Goal: Transaction & Acquisition: Purchase product/service

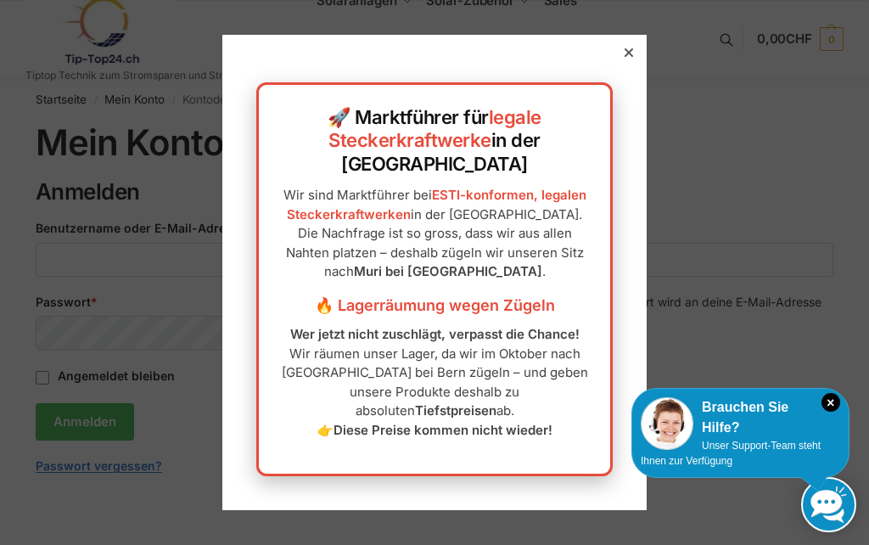
click at [628, 60] on div at bounding box center [628, 52] width 15 height 15
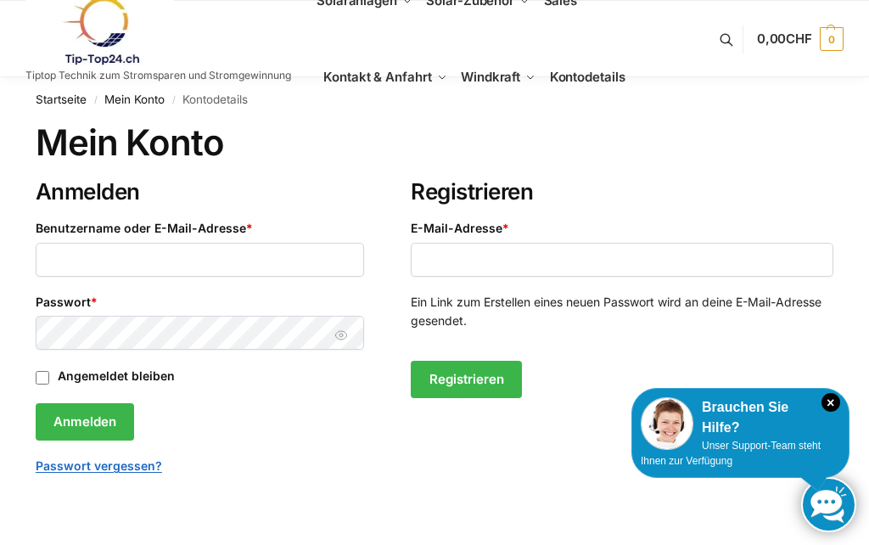
click at [48, 100] on link "Startseite" at bounding box center [61, 99] width 51 height 14
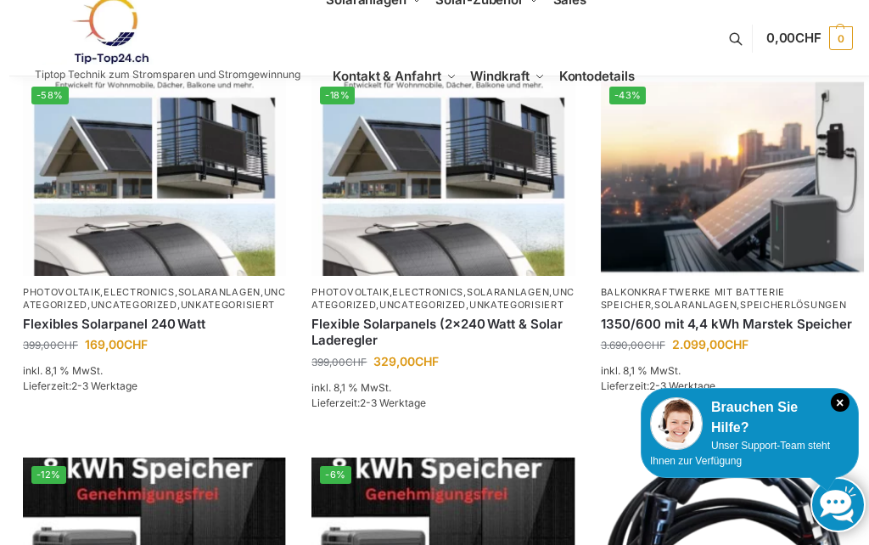
scroll to position [699, 0]
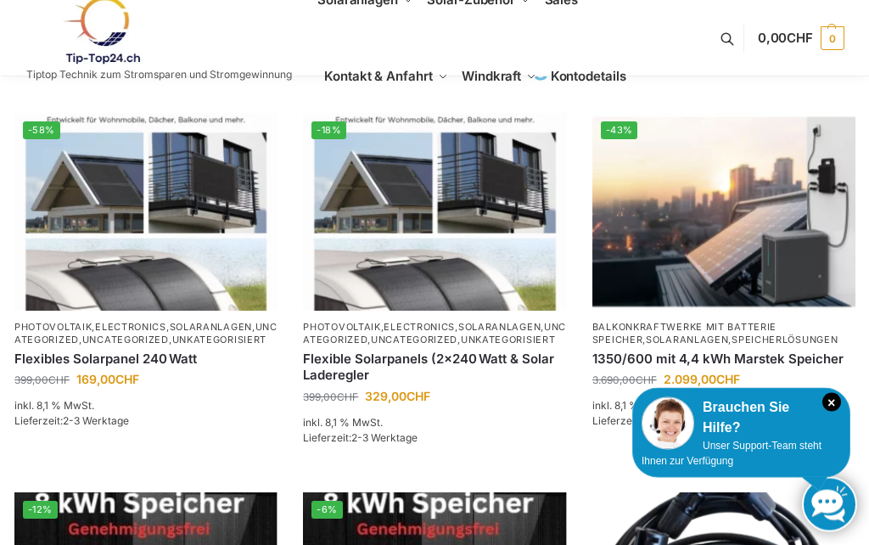
click at [104, 311] on img at bounding box center [145, 213] width 263 height 198
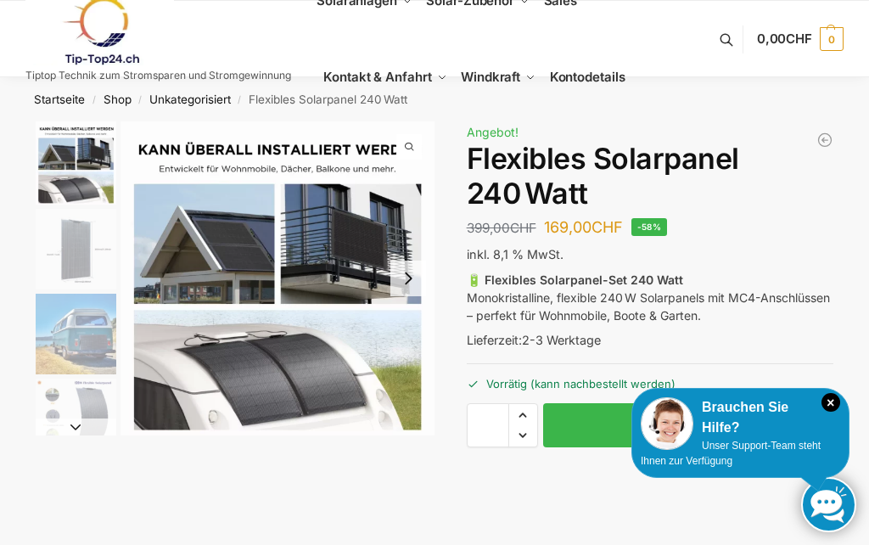
click at [111, 102] on link "Shop" at bounding box center [117, 99] width 28 height 14
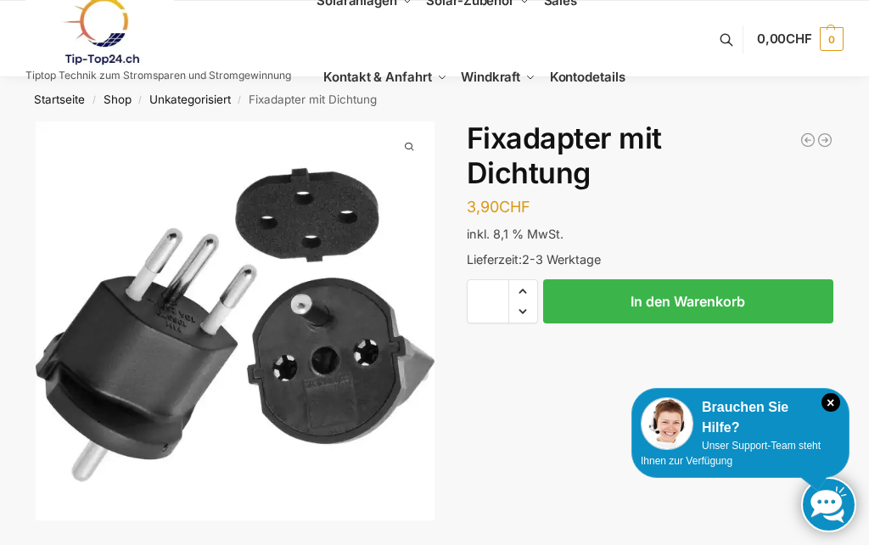
click at [113, 97] on link "Shop" at bounding box center [117, 99] width 28 height 14
click at [469, 87] on span "Halterungen" at bounding box center [473, 82] width 54 height 12
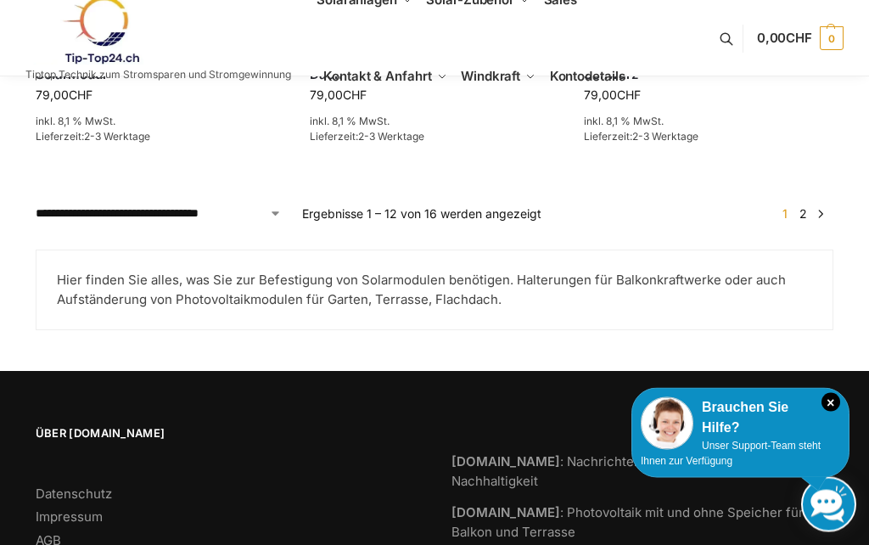
scroll to position [1834, 0]
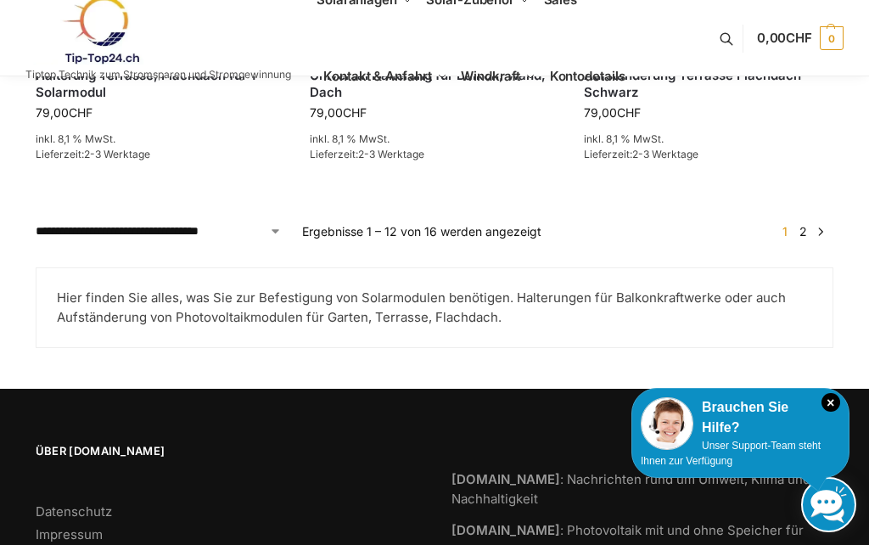
click at [824, 227] on link "→" at bounding box center [820, 231] width 13 height 18
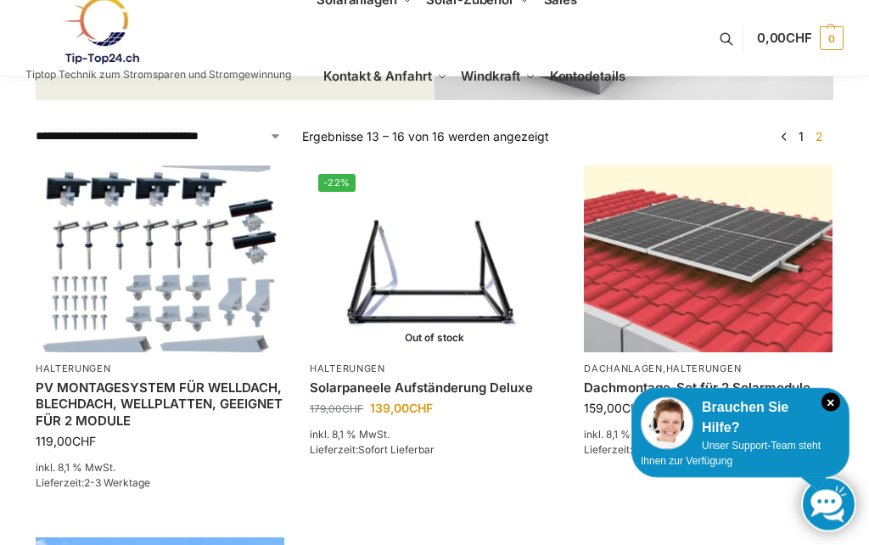
scroll to position [432, 0]
click at [139, 336] on img at bounding box center [160, 258] width 249 height 187
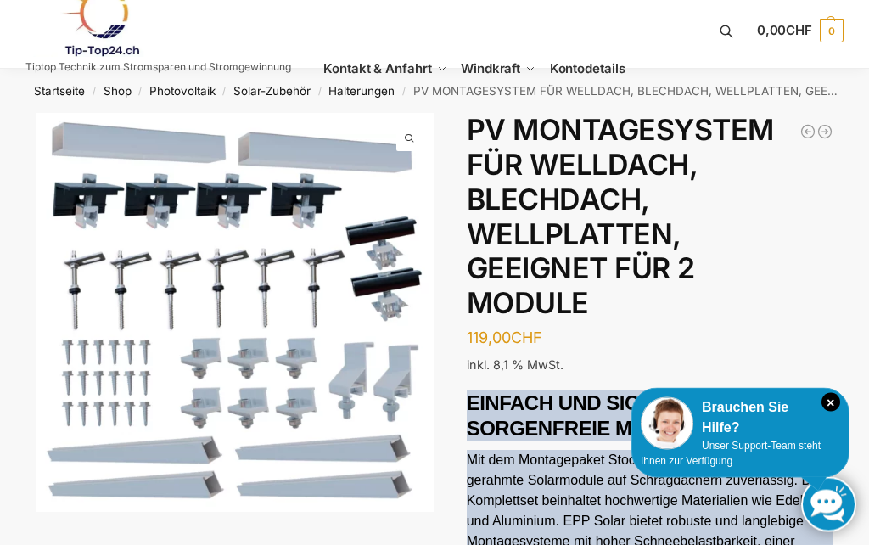
scroll to position [3, 0]
